Goal: Task Accomplishment & Management: Use online tool/utility

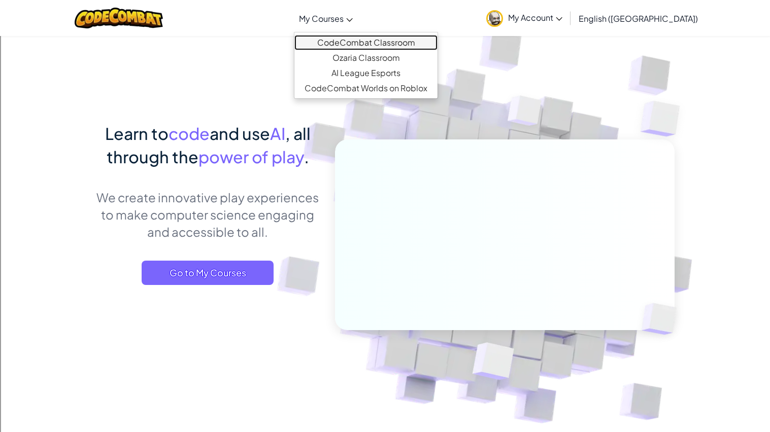
click at [377, 37] on link "CodeCombat Classroom" at bounding box center [365, 42] width 143 height 15
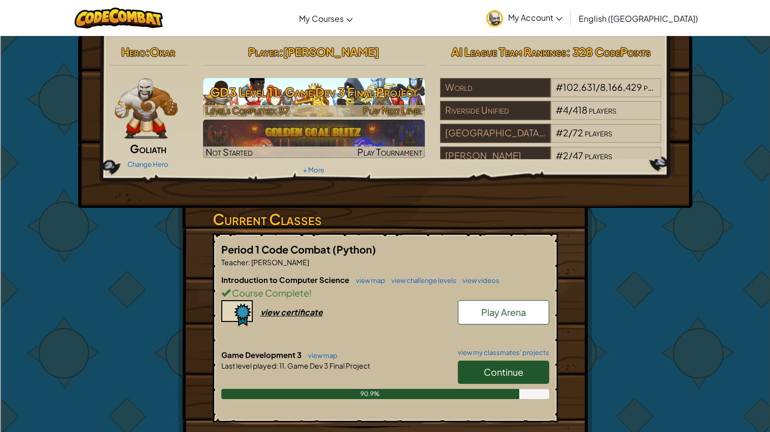
click at [316, 109] on div at bounding box center [314, 111] width 222 height 12
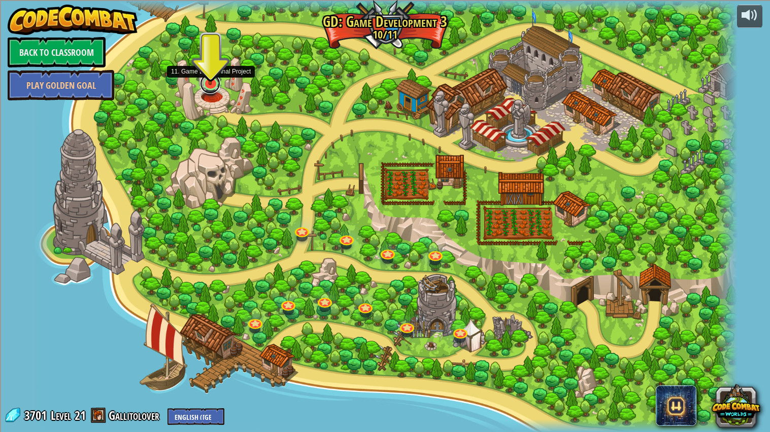
click at [211, 88] on link at bounding box center [210, 84] width 20 height 20
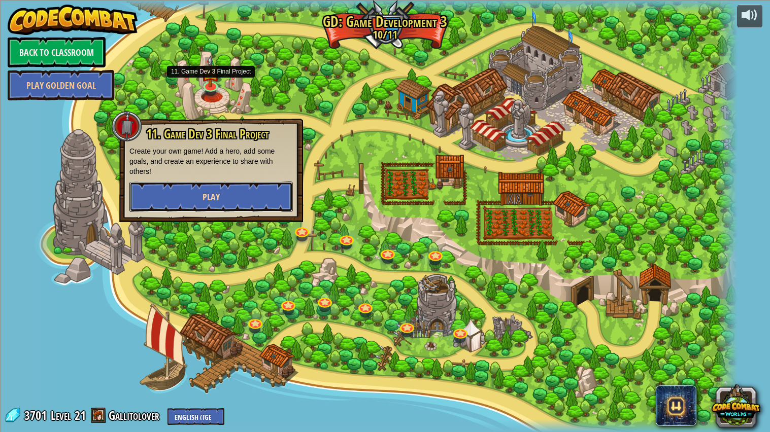
click at [250, 200] on button "Play" at bounding box center [210, 197] width 163 height 30
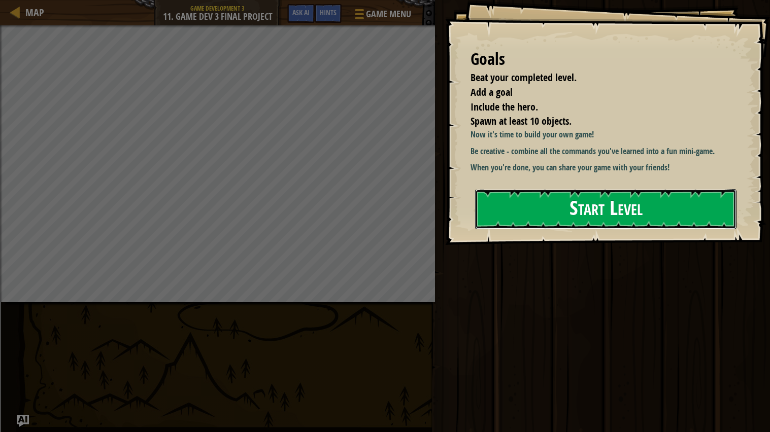
click at [545, 226] on button "Start Level" at bounding box center [605, 209] width 261 height 40
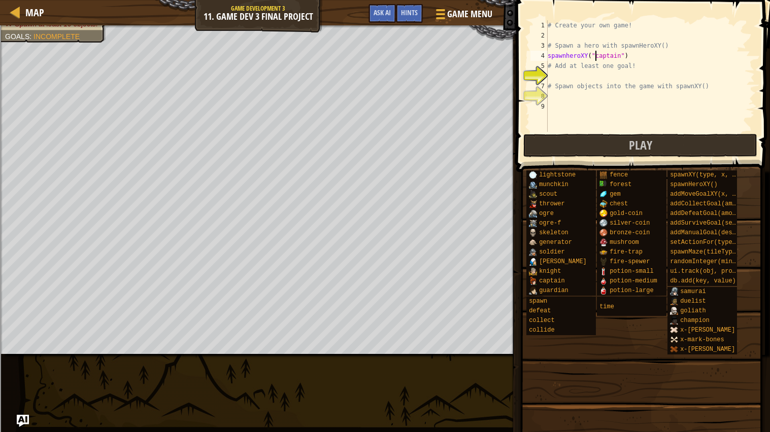
scroll to position [4, 4]
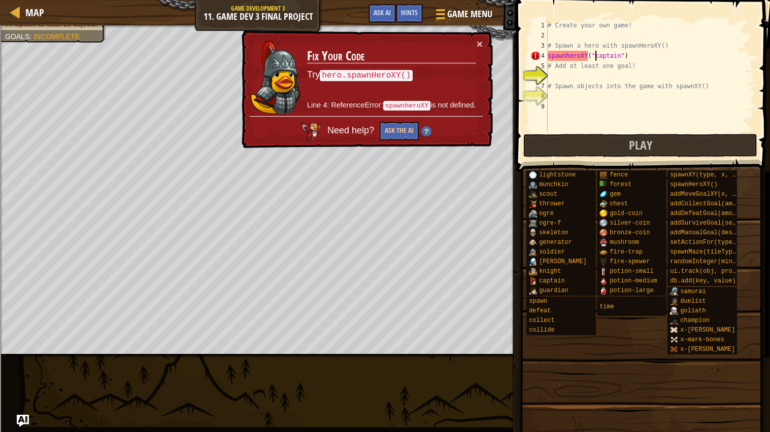
click at [571, 53] on div "# Create your own game! # Spawn a hero with spawnHeroXY() spawnheroXY ( "captai…" at bounding box center [650, 86] width 209 height 132
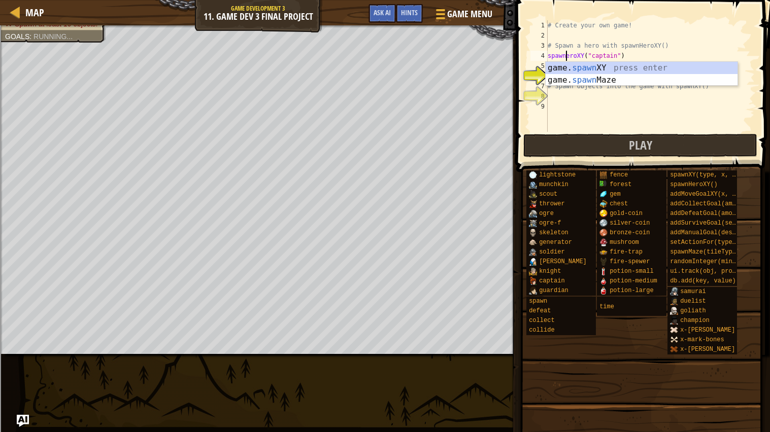
type textarea "spawnHeroXY("captain")"
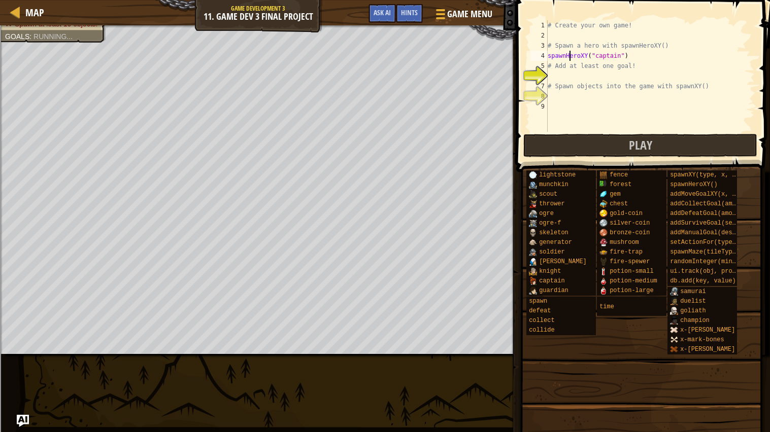
scroll to position [4, 2]
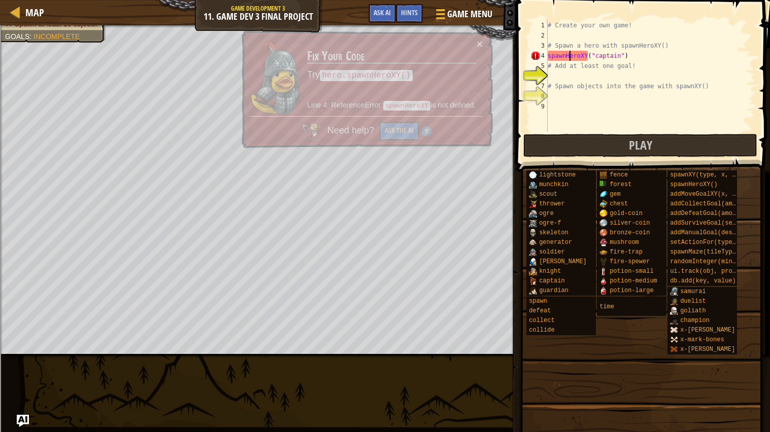
click at [597, 74] on div "# Create your own game! # Spawn a hero with spawnHeroXY() spawnHeroXY ( "captai…" at bounding box center [650, 86] width 209 height 132
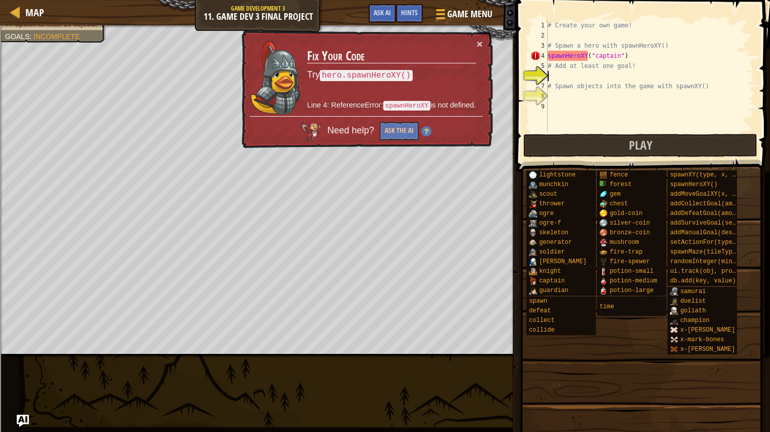
scroll to position [4, 0]
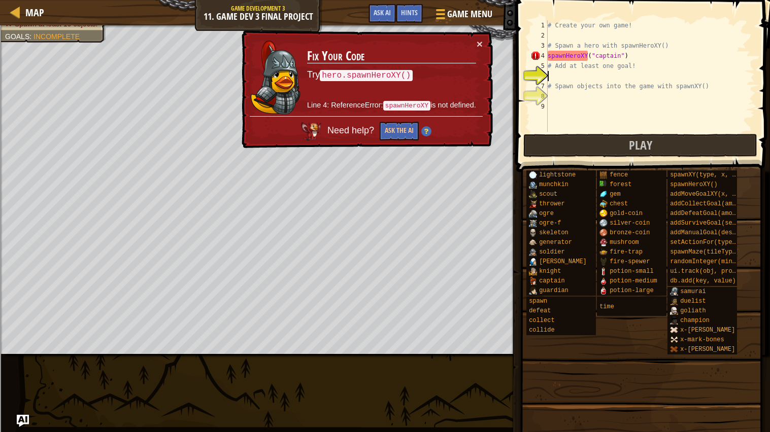
click at [572, 53] on div "# Create your own game! # Spawn a hero with spawnHeroXY() spawnHeroXY ( "captai…" at bounding box center [650, 86] width 209 height 132
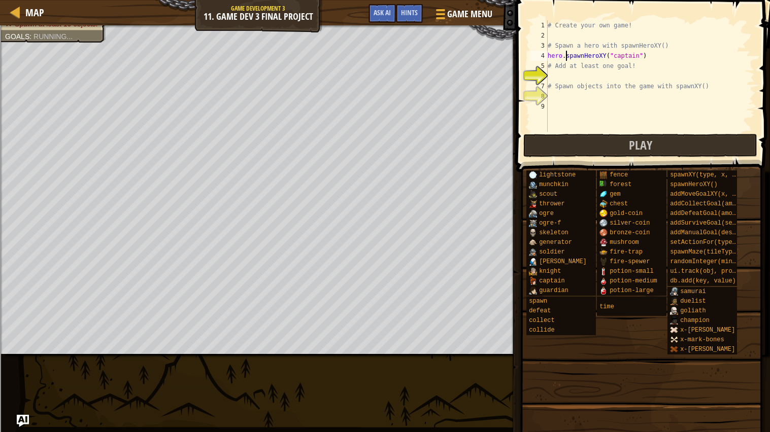
scroll to position [4, 1]
type textarea "hXY("captain")"
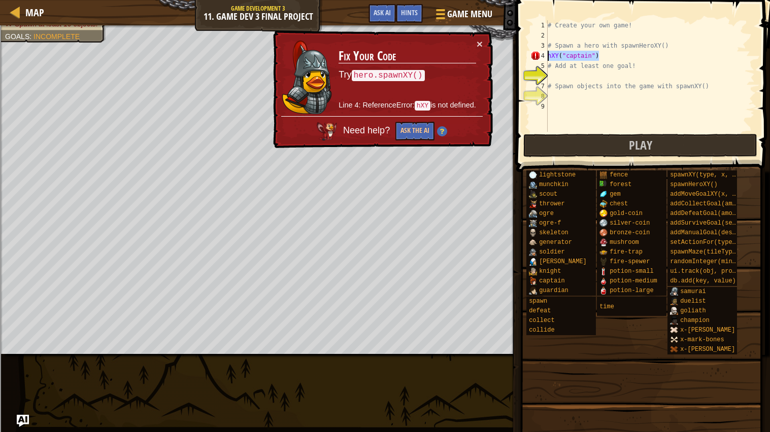
drag, startPoint x: 616, startPoint y: 52, endPoint x: 540, endPoint y: 56, distance: 75.7
click at [540, 56] on div "hXY("captain") 1 2 3 4 5 6 7 8 9 # Create your own game! # Spawn a hero with sp…" at bounding box center [641, 76] width 226 height 112
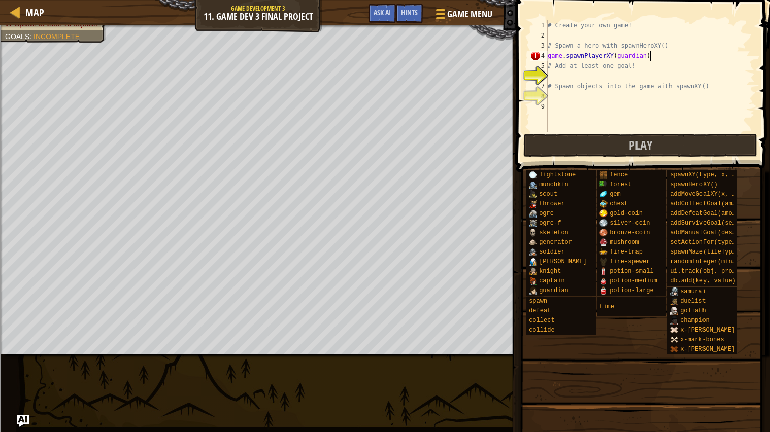
scroll to position [4, 8]
type textarea "game.spawnPlayerXY("guardian")"
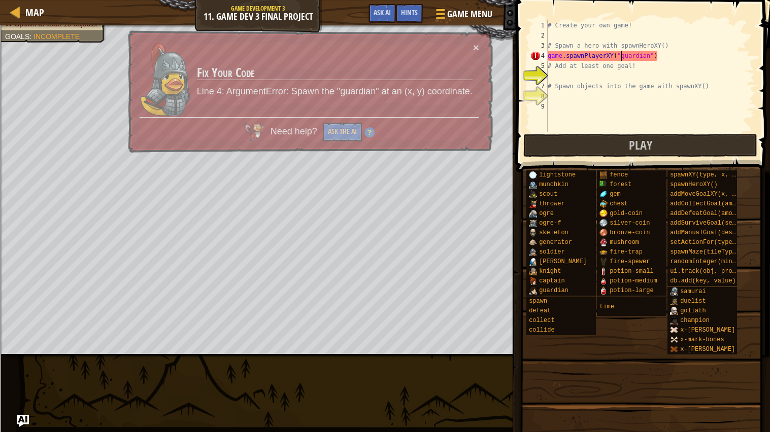
click at [641, 73] on div "# Create your own game! # Spawn a hero with spawnHeroXY() game . spawnPlayerXY …" at bounding box center [650, 86] width 209 height 132
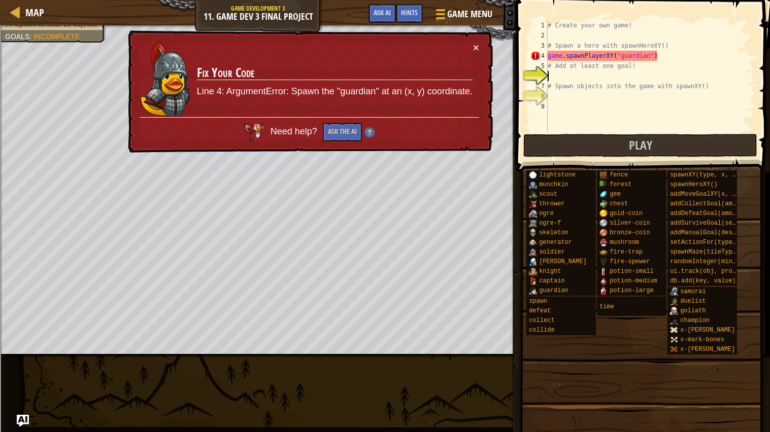
scroll to position [4, 0]
click at [645, 49] on div "# Create your own game! # Spawn a hero with spawnHeroXY() game . spawnPlayerXY …" at bounding box center [650, 86] width 209 height 132
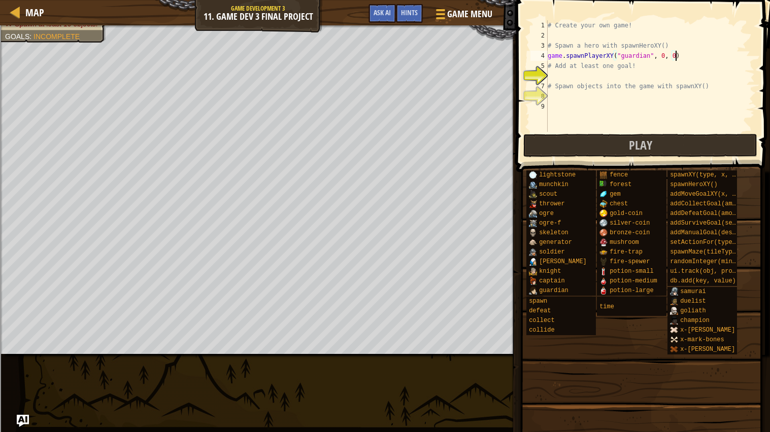
scroll to position [4, 10]
click at [646, 51] on div "# Create your own game! # Spawn a hero with spawnHeroXY() game . spawnPlayerXY …" at bounding box center [650, 86] width 209 height 132
click at [643, 68] on div "# Create your own game! # Spawn a hero with spawnHeroXY() game . spawnPlayerXY …" at bounding box center [650, 86] width 209 height 132
click at [644, 83] on div "# Create your own game! # Spawn a hero with spawnHeroXY() game . spawnPlayerXY …" at bounding box center [650, 86] width 209 height 132
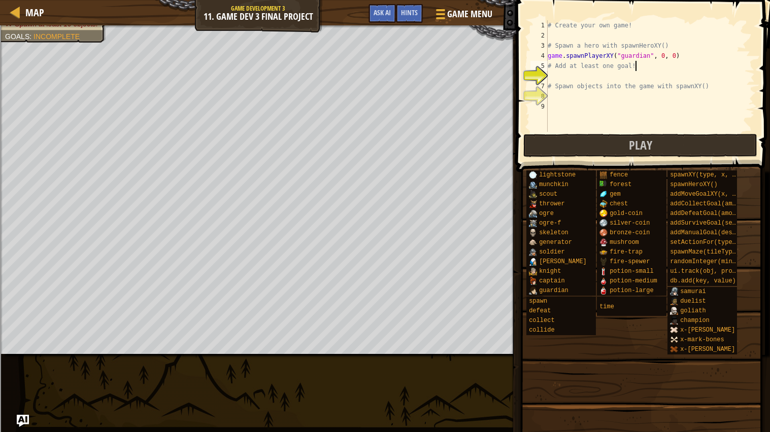
type textarea "# Spawn objects into the game with spawnXY()"
click at [636, 77] on div "# Create your own game! # Spawn a hero with spawnHeroXY() game . spawnPlayerXY …" at bounding box center [650, 86] width 209 height 132
click at [402, 13] on span "Hints" at bounding box center [409, 13] width 17 height 10
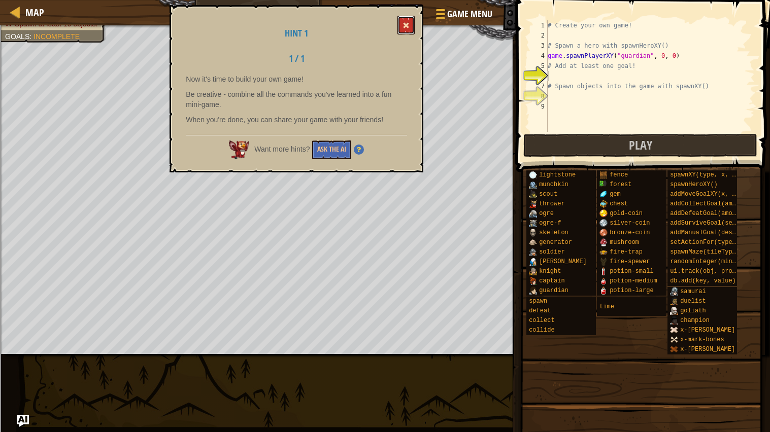
click at [401, 18] on button at bounding box center [405, 25] width 17 height 19
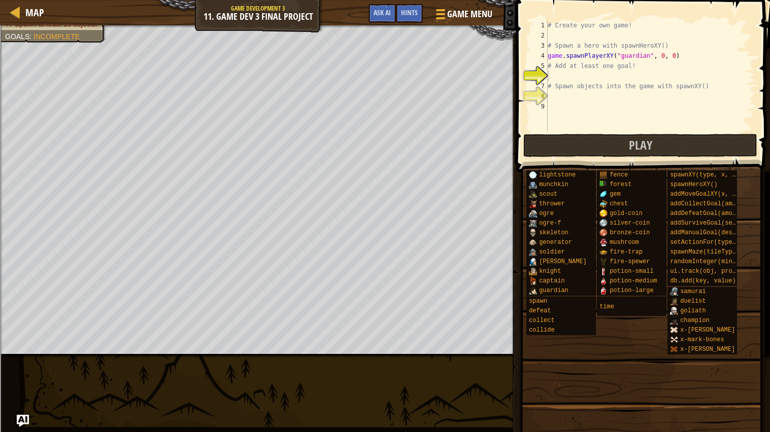
click at [611, 78] on div "# Create your own game! # Spawn a hero with spawnHeroXY() game . spawnPlayerXY …" at bounding box center [650, 86] width 209 height 132
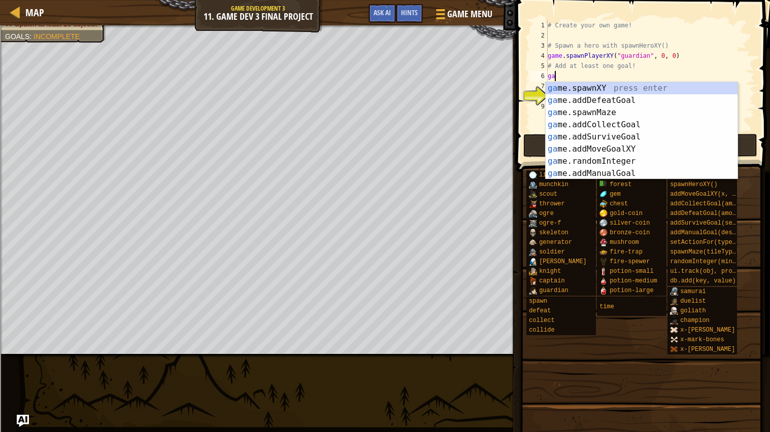
scroll to position [4, 1]
type textarea "game."
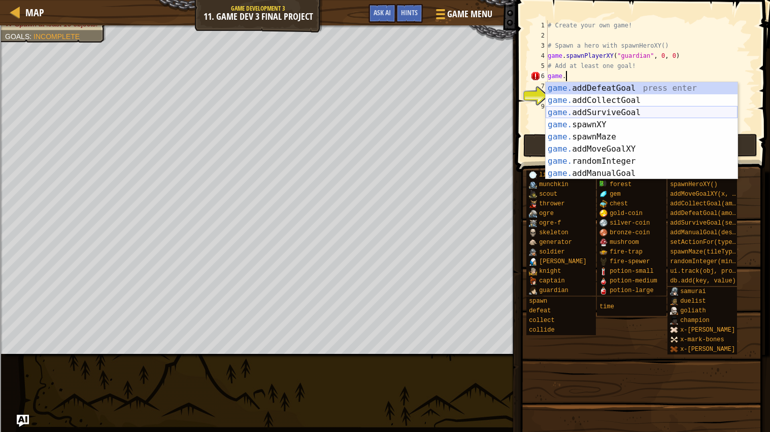
click at [599, 111] on div "game. addDefeatGoal press enter game. addCollectGoal press enter game. addSurvi…" at bounding box center [642, 143] width 192 height 122
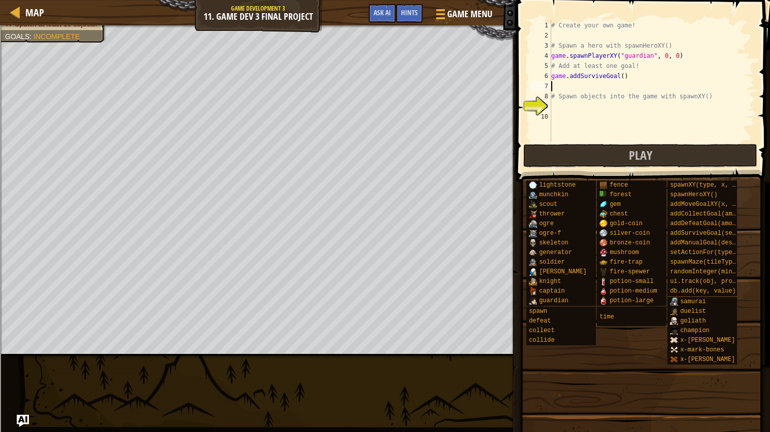
click at [625, 75] on div "# Create your own game! # Spawn a hero with spawnHeroXY() game . spawnPlayerXY …" at bounding box center [652, 91] width 206 height 142
type textarea "game.addSurviveGoal(5)"
click at [617, 107] on div "# Create your own game! # Spawn a hero with spawnHeroXY() game . spawnPlayerXY …" at bounding box center [652, 91] width 206 height 142
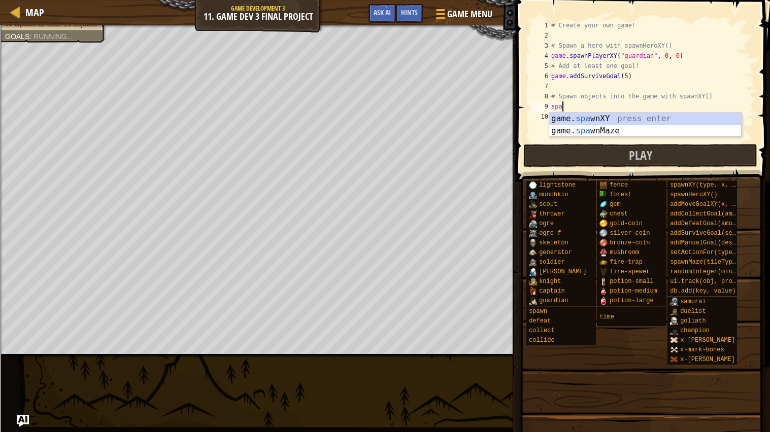
scroll to position [4, 1]
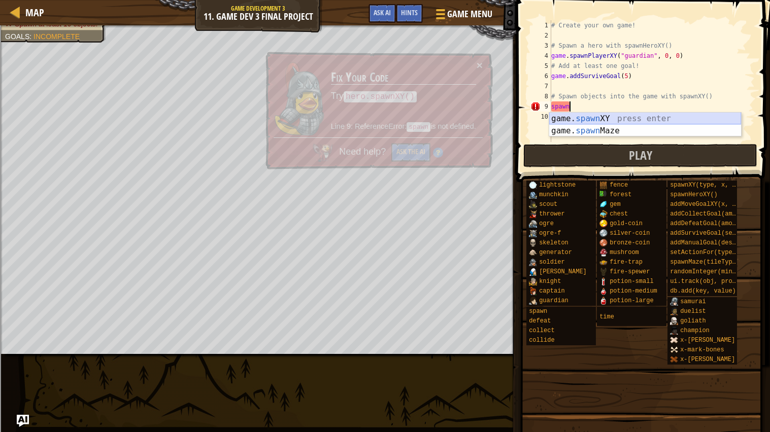
click at [617, 117] on div "game. spawn XY press enter game. spawn Maze press enter" at bounding box center [645, 137] width 192 height 49
type textarea "game.spawnXY("fence", 36, 30)"
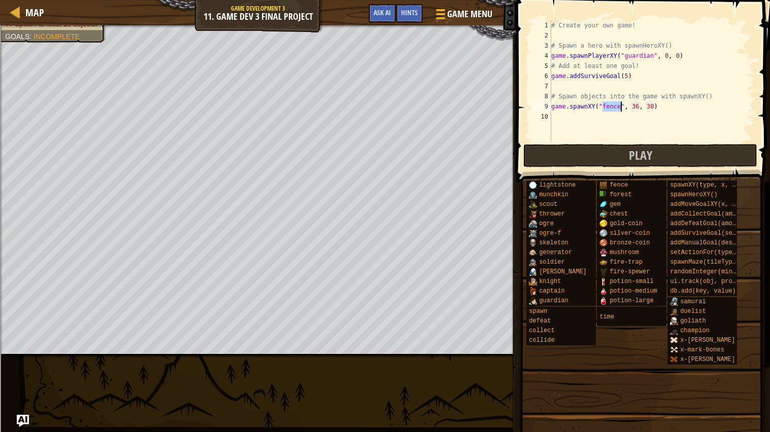
click at [615, 117] on div "# Create your own game! # Spawn a hero with spawnHeroXY() game . spawnPlayerXY …" at bounding box center [652, 91] width 206 height 142
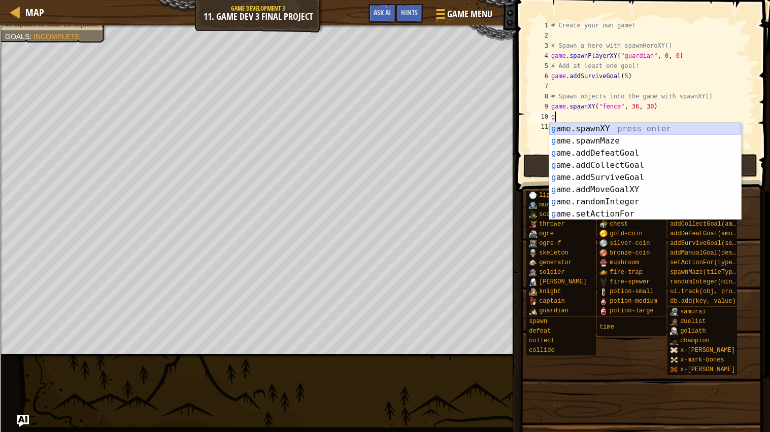
click at [614, 125] on div "g ame.spawnXY press enter g ame.spawnMaze press enter g ame.addDefeatGoal press…" at bounding box center [645, 184] width 192 height 122
type textarea "game.spawnXY("fence", 36, 30)"
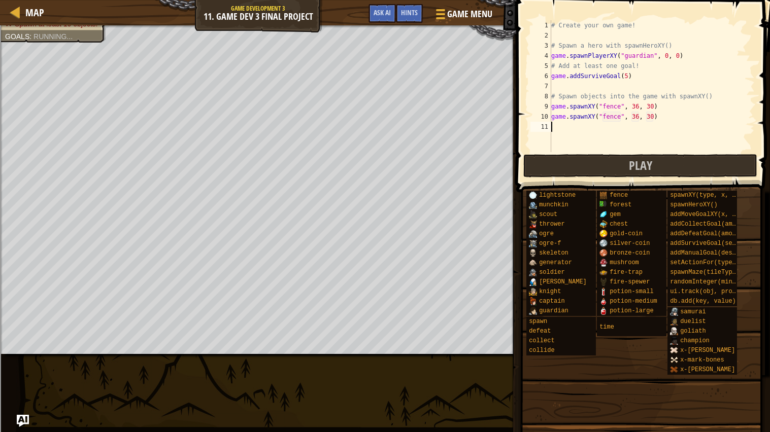
click at [590, 132] on div "# Create your own game! # Spawn a hero with spawnHeroXY() game . spawnPlayerXY …" at bounding box center [652, 96] width 206 height 152
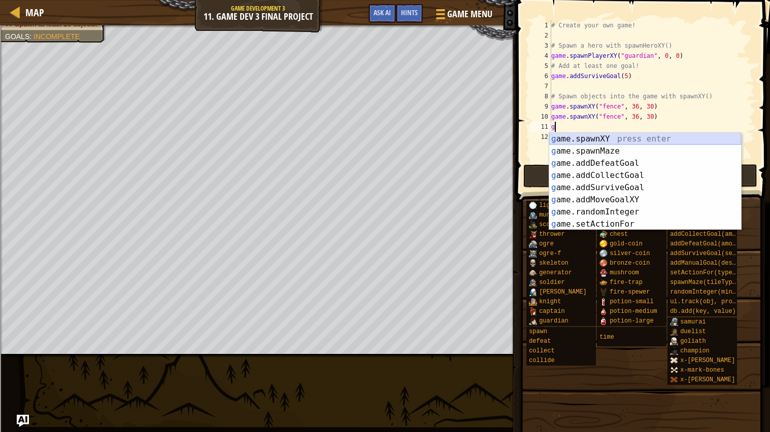
click at [585, 133] on div "g ame.spawnXY press enter g ame.spawnMaze press enter g ame.addDefeatGoal press…" at bounding box center [645, 194] width 192 height 122
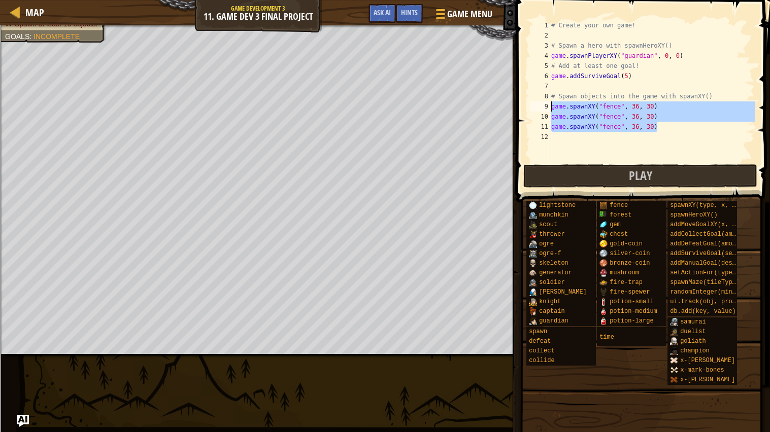
drag, startPoint x: 660, startPoint y: 127, endPoint x: 545, endPoint y: 107, distance: 116.5
click at [545, 107] on div "game.spawnXY("fence", 36, 30) 1 2 3 4 5 6 7 8 9 10 11 12 # Create your own game…" at bounding box center [641, 91] width 226 height 142
type textarea "game.spawnXY("fence", 36, 30) game.spawnXY("fence", 36, 30)"
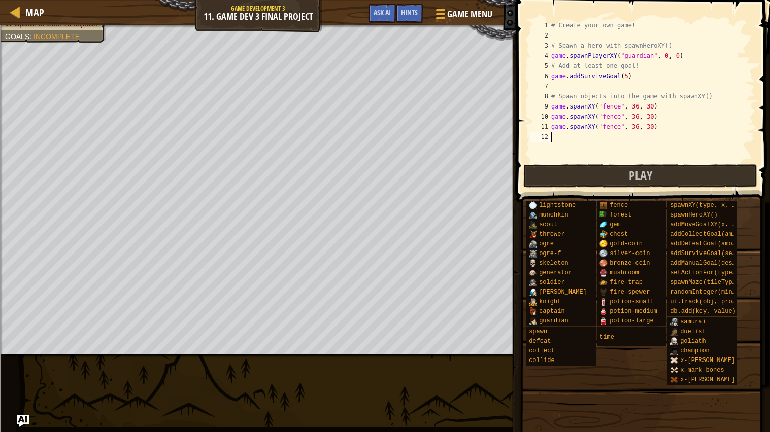
click at [566, 139] on div "# Create your own game! # Spawn a hero with spawnHeroXY() game . spawnPlayerXY …" at bounding box center [652, 101] width 206 height 162
paste textarea "game.spawnXY("fence", 36, 30)"
type textarea "game.spawnXY("fence", 36, 30)"
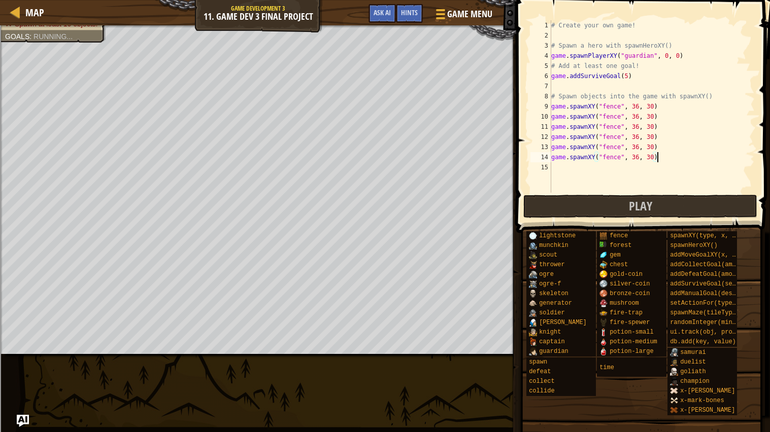
click at [561, 170] on div "# Create your own game! # Spawn a hero with spawnHeroXY() game . spawnPlayerXY …" at bounding box center [652, 116] width 206 height 193
paste textarea "game.spawnXY("fence", 36, 30)"
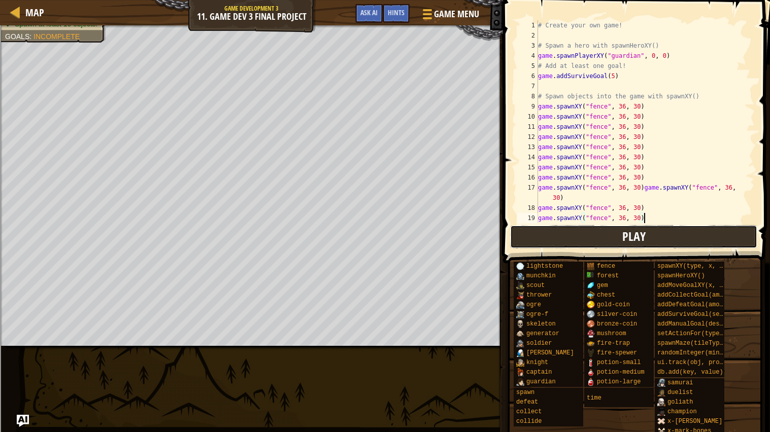
click at [578, 230] on button "Play" at bounding box center [633, 236] width 247 height 23
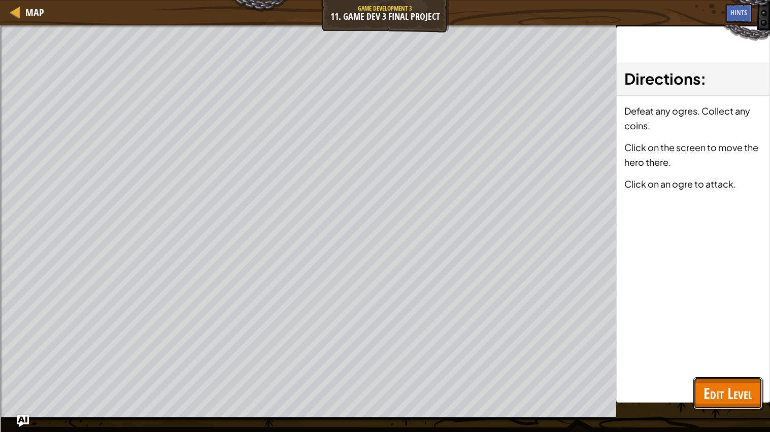
click at [710, 394] on span "Edit Level" at bounding box center [727, 393] width 49 height 21
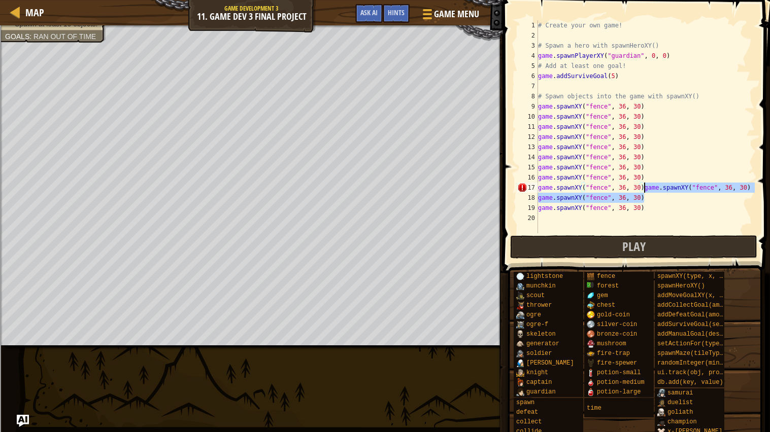
drag, startPoint x: 750, startPoint y: 193, endPoint x: 645, endPoint y: 183, distance: 105.6
click at [645, 183] on div "# Create your own game! # Spawn a hero with spawnHeroXY() game . spawnPlayerXY …" at bounding box center [645, 136] width 219 height 233
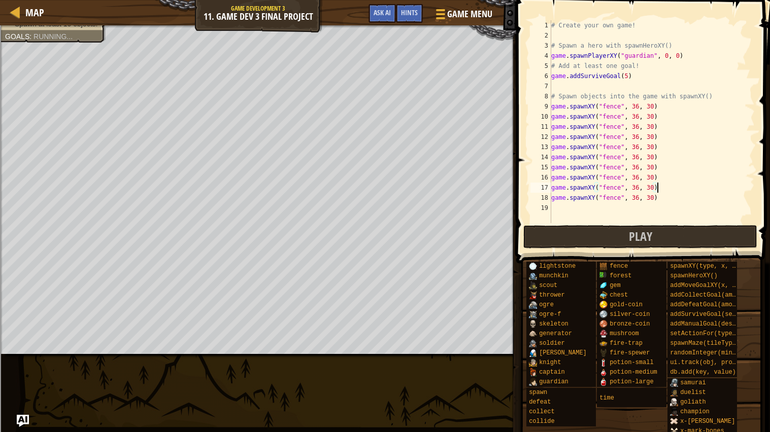
scroll to position [4, 8]
type textarea "game.spawnXY("fence", 36, 30)"
click at [580, 203] on div "# Create your own game! # Spawn a hero with spawnHeroXY() game . spawnPlayerXY …" at bounding box center [652, 131] width 206 height 223
click at [562, 243] on button "Play" at bounding box center [640, 236] width 234 height 23
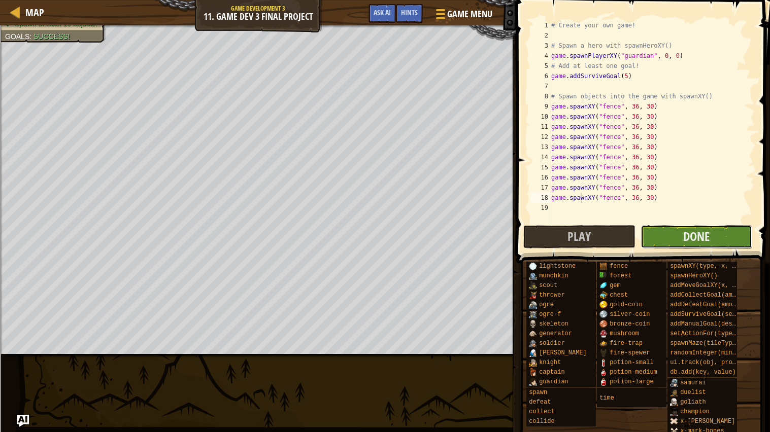
click at [663, 238] on button "Done" at bounding box center [697, 236] width 112 height 23
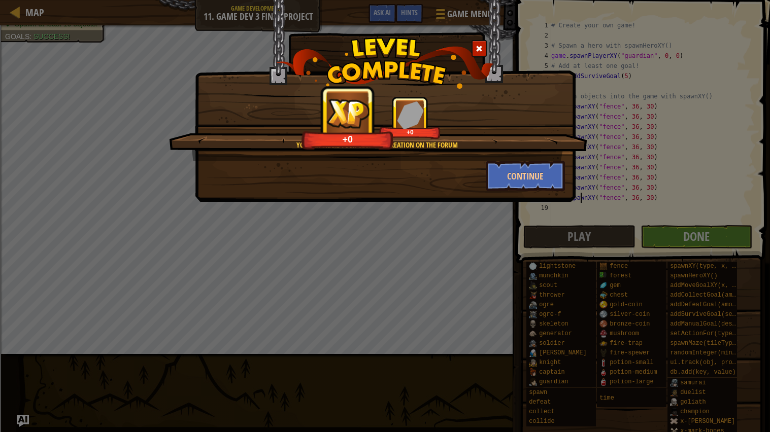
click at [512, 194] on div "You can share your glorious creation on the forum +0 +0 Continue" at bounding box center [385, 101] width 381 height 202
click at [507, 188] on button "Continue" at bounding box center [525, 176] width 79 height 30
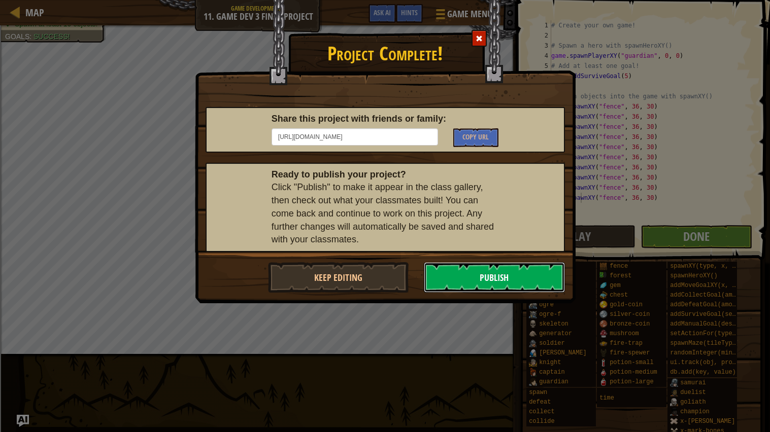
click at [493, 265] on button "Publish" at bounding box center [494, 277] width 141 height 30
